Goal: Navigation & Orientation: Find specific page/section

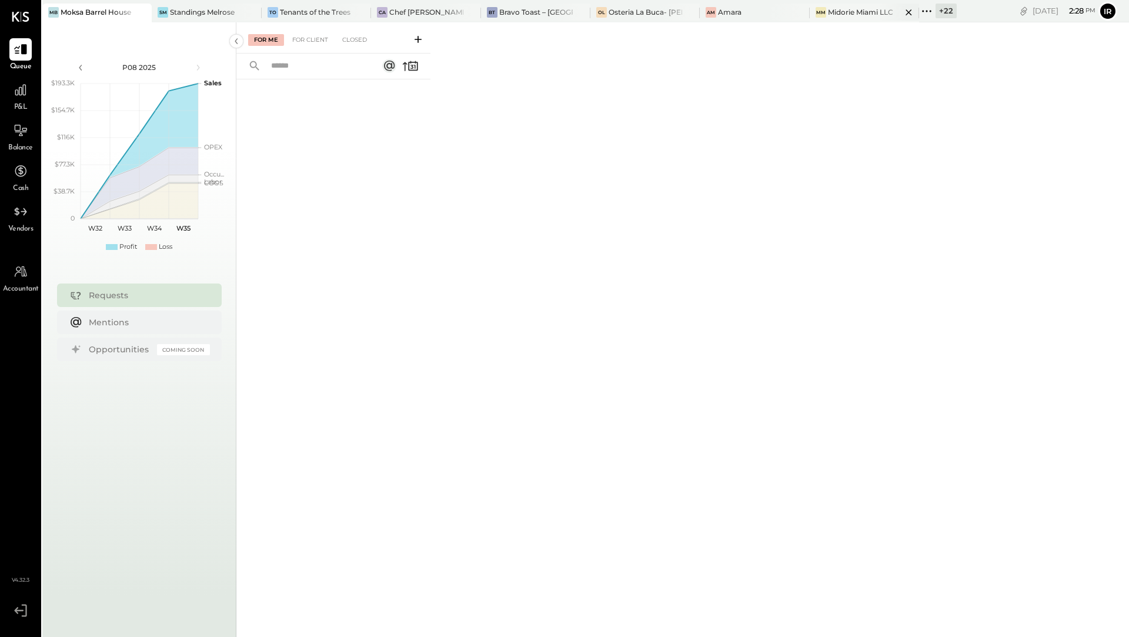
click at [872, 15] on div "Midorie Miami LLC" at bounding box center [860, 12] width 65 height 10
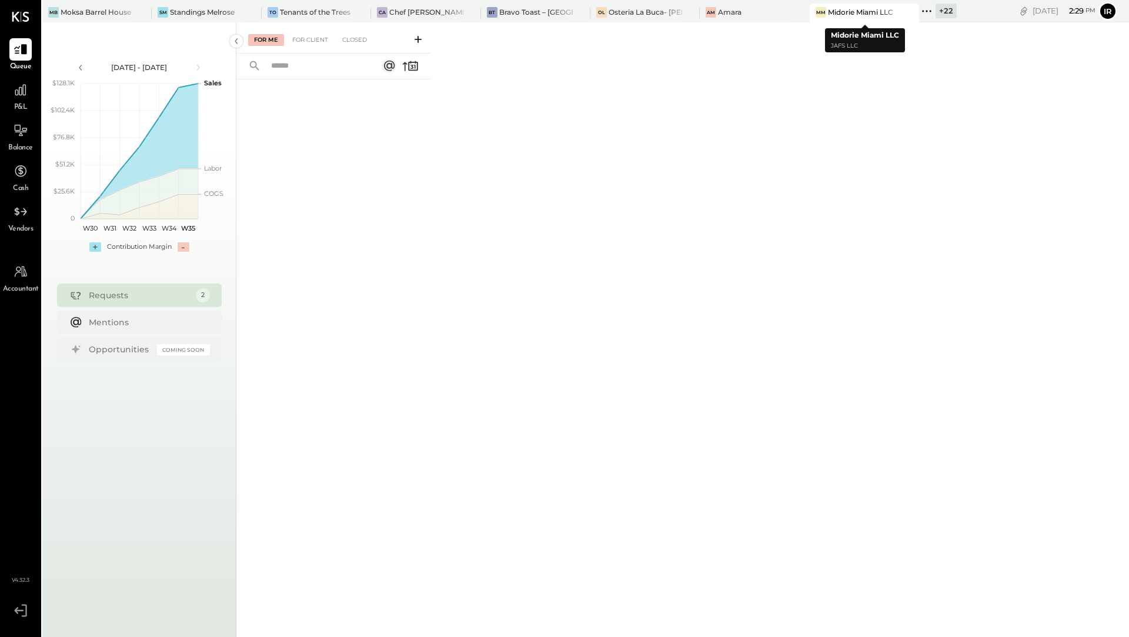
click at [845, 15] on div "Midorie Miami LLC" at bounding box center [860, 12] width 65 height 10
click at [928, 16] on icon at bounding box center [926, 11] width 15 height 15
click at [942, 13] on div "+ 22" at bounding box center [945, 11] width 21 height 15
